Goal: Transaction & Acquisition: Purchase product/service

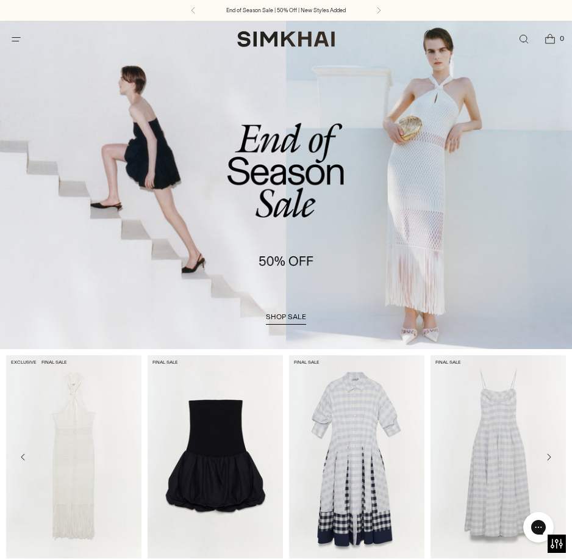
click at [304, 225] on link "/collections/sale" at bounding box center [286, 185] width 572 height 328
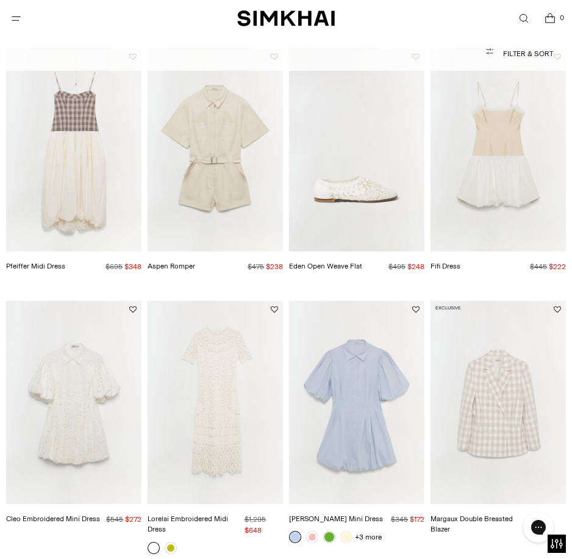
scroll to position [549, 0]
